Goal: Obtain resource: Download file/media

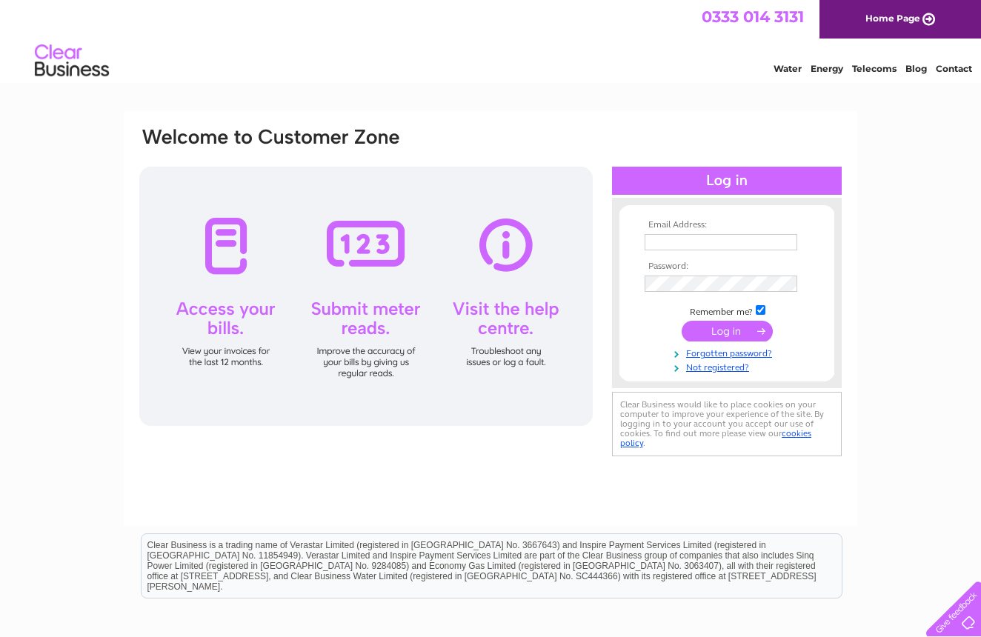
type input "[EMAIL_ADDRESS][DOMAIN_NAME]"
click at [726, 337] on input "submit" at bounding box center [727, 331] width 91 height 21
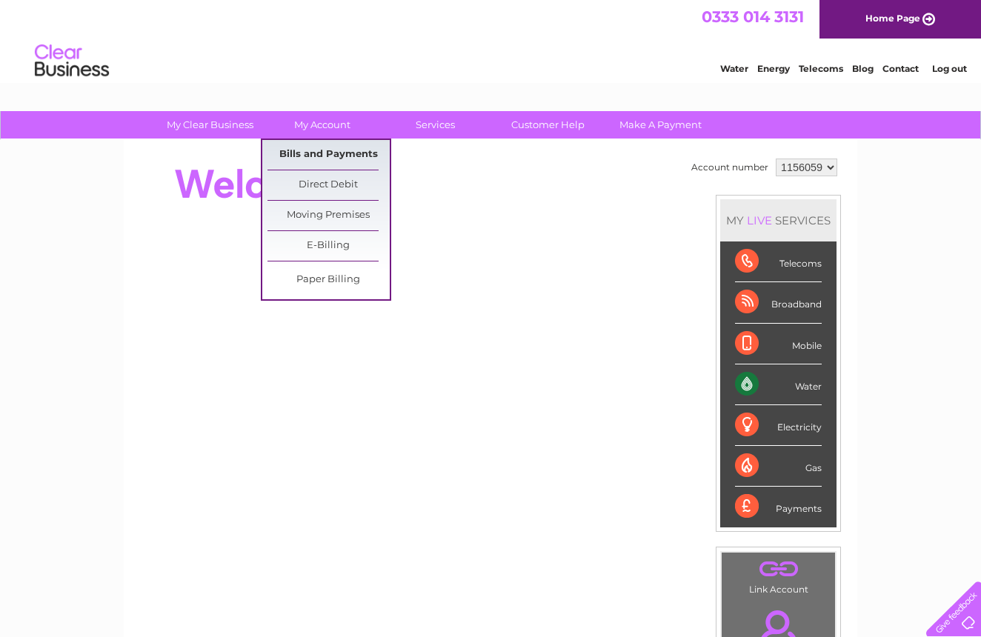
click at [319, 158] on link "Bills and Payments" at bounding box center [329, 155] width 122 height 30
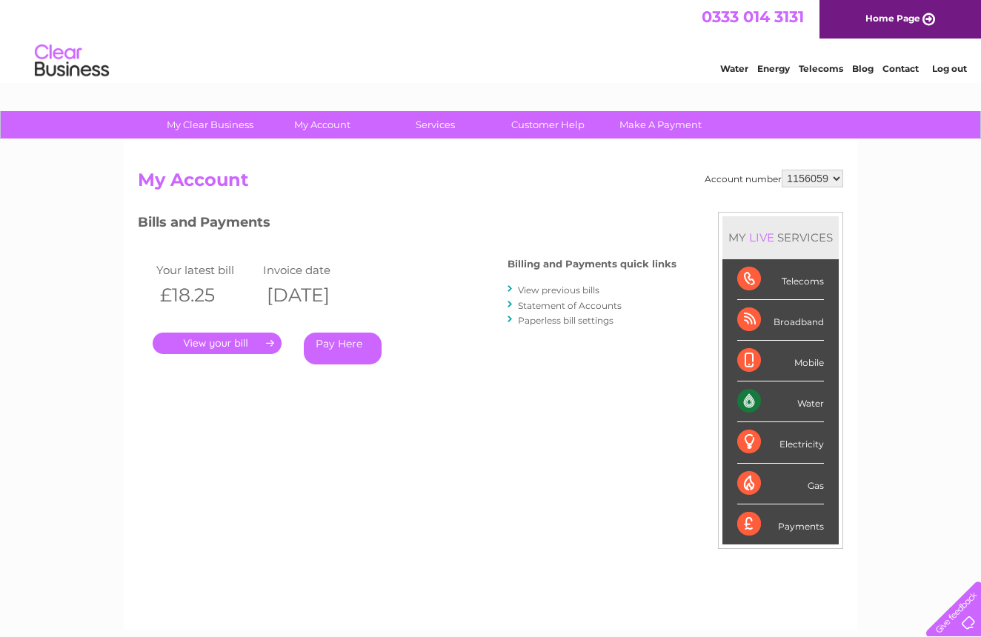
drag, startPoint x: 196, startPoint y: 345, endPoint x: 299, endPoint y: 347, distance: 103.8
click at [196, 345] on link "." at bounding box center [217, 343] width 129 height 21
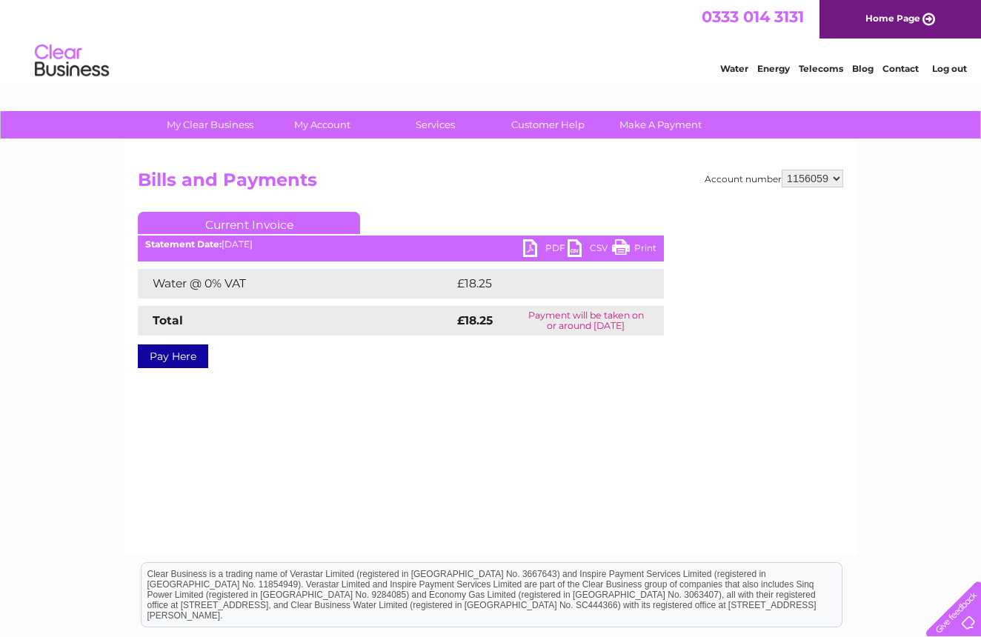
click at [545, 244] on link "PDF" at bounding box center [545, 249] width 44 height 21
click at [620, 250] on link "Print" at bounding box center [634, 249] width 44 height 21
click at [550, 251] on link "PDF" at bounding box center [545, 249] width 44 height 21
